Goal: Task Accomplishment & Management: Use online tool/utility

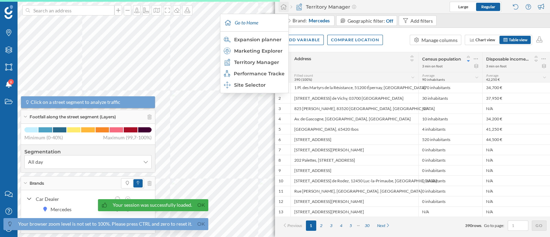
click at [283, 8] on icon at bounding box center [283, 6] width 6 height 5
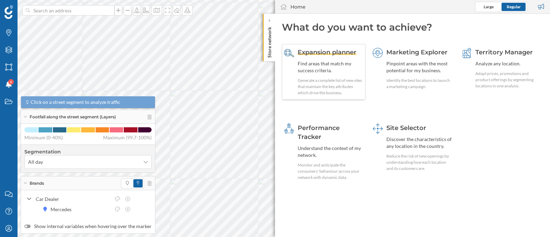
click at [324, 70] on div "Find areas that match my success criteria." at bounding box center [330, 67] width 66 height 14
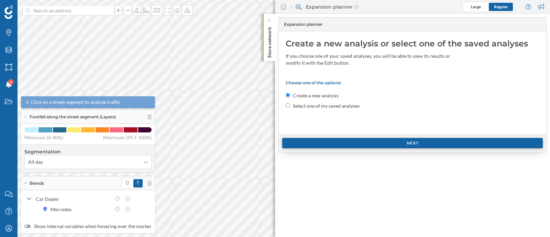
click at [347, 140] on div "Next" at bounding box center [412, 143] width 260 height 10
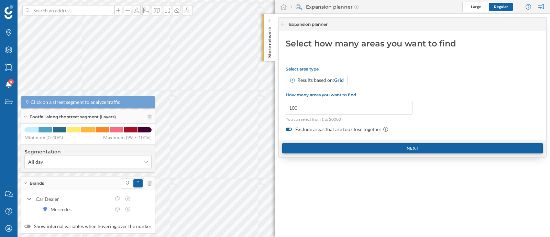
click at [328, 146] on div "Next" at bounding box center [412, 148] width 260 height 10
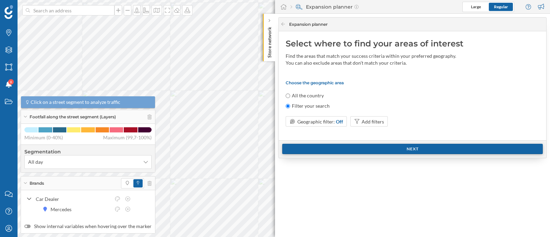
click at [328, 146] on div "Next" at bounding box center [412, 149] width 260 height 10
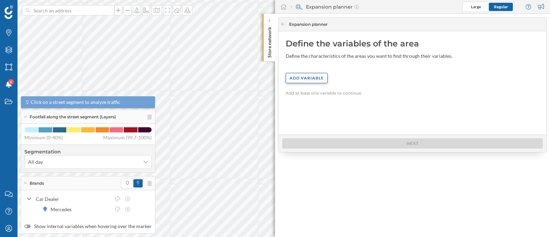
click at [319, 81] on div "Add variable" at bounding box center [306, 78] width 42 height 10
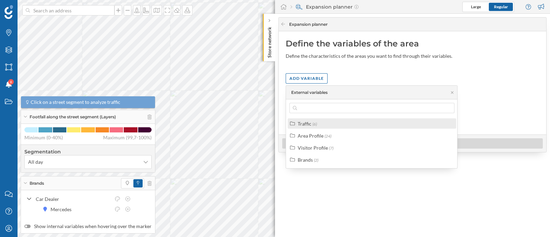
click at [320, 124] on div "Traffic (6)" at bounding box center [374, 123] width 154 height 7
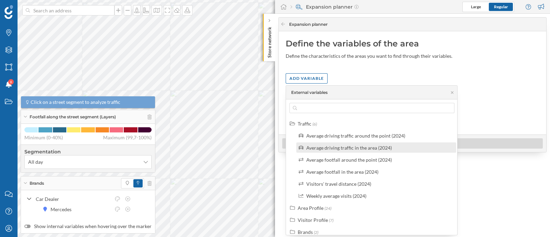
click at [319, 146] on div "Average driving traffic in the area (2024)" at bounding box center [349, 148] width 86 height 6
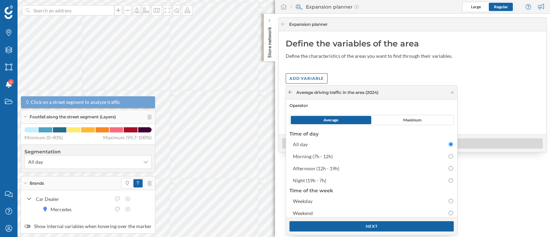
click at [288, 90] on icon at bounding box center [290, 92] width 5 height 4
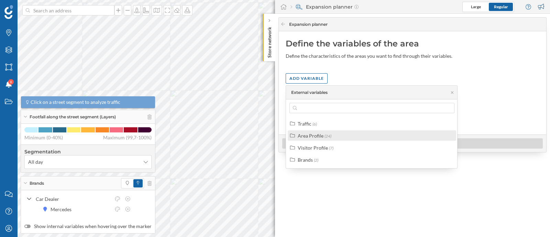
click at [311, 133] on div "Area Profile" at bounding box center [310, 136] width 26 height 6
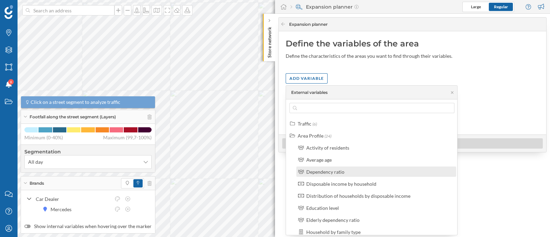
click at [316, 171] on div "Dependency ratio" at bounding box center [325, 172] width 38 height 6
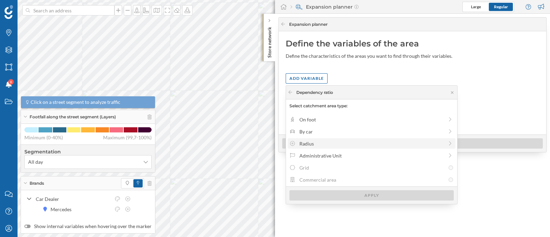
click at [305, 140] on div "Radius" at bounding box center [371, 143] width 144 height 7
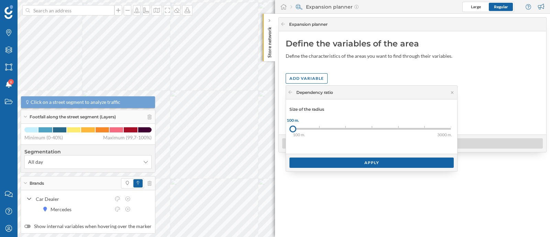
click at [306, 126] on div "100 m. 200 m. 300 m. 500 m. 1000 m. 1500 m. 3000 m. 100 m." at bounding box center [372, 128] width 158 height 9
drag, startPoint x: 309, startPoint y: 126, endPoint x: 314, endPoint y: 132, distance: 7.1
click at [310, 126] on div "100 m. 200 m. 300 m. 500 m. 1000 m. 1500 m. 3000 m. 100 m." at bounding box center [372, 128] width 158 height 9
click at [322, 162] on div "Apply" at bounding box center [371, 162] width 164 height 10
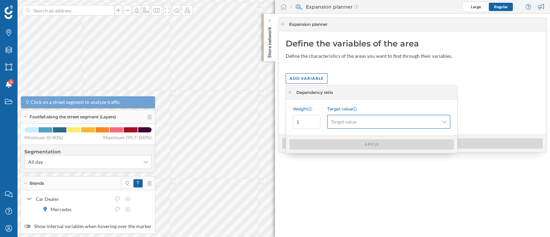
click at [358, 121] on span "Target value" at bounding box center [385, 121] width 108 height 7
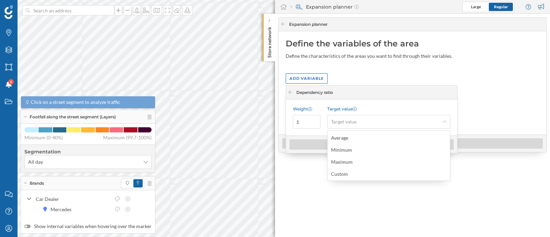
click at [405, 93] on div "Dependency ratio" at bounding box center [371, 93] width 171 height 14
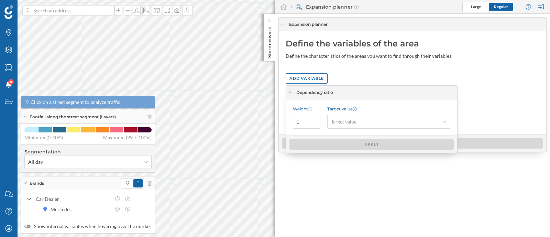
click at [448, 55] on div "Define the characteristics of the areas you want to find through their variable…" at bounding box center [374, 56] width 179 height 7
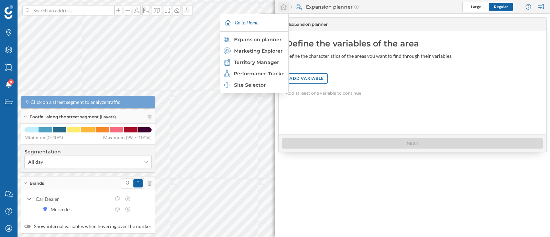
click at [279, 8] on div at bounding box center [283, 7] width 10 height 10
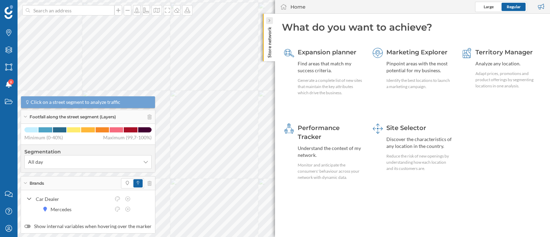
click at [272, 20] on div at bounding box center [269, 20] width 7 height 7
